Goal: Navigation & Orientation: Find specific page/section

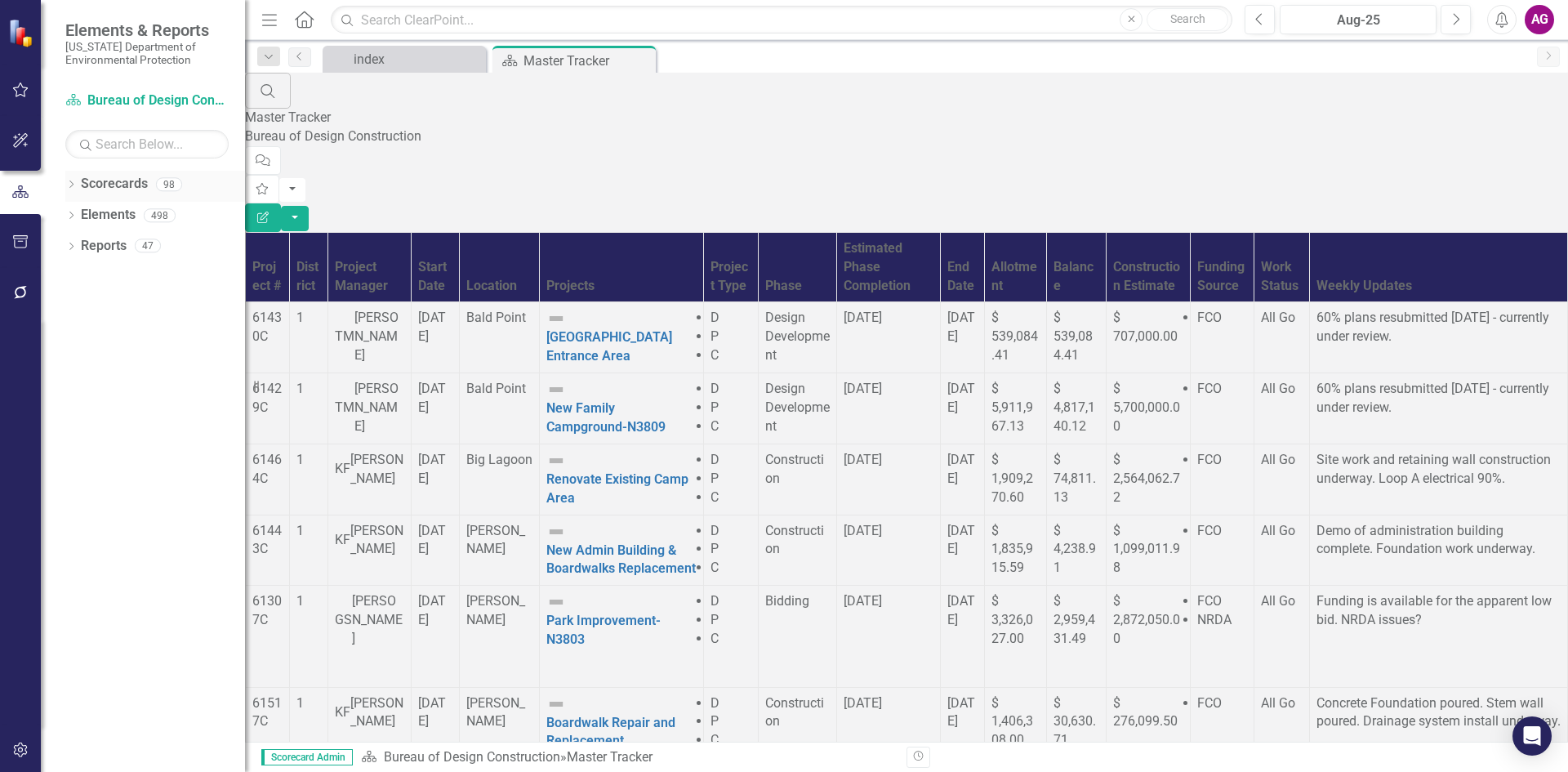
click at [69, 184] on icon "Dropdown" at bounding box center [70, 185] width 12 height 9
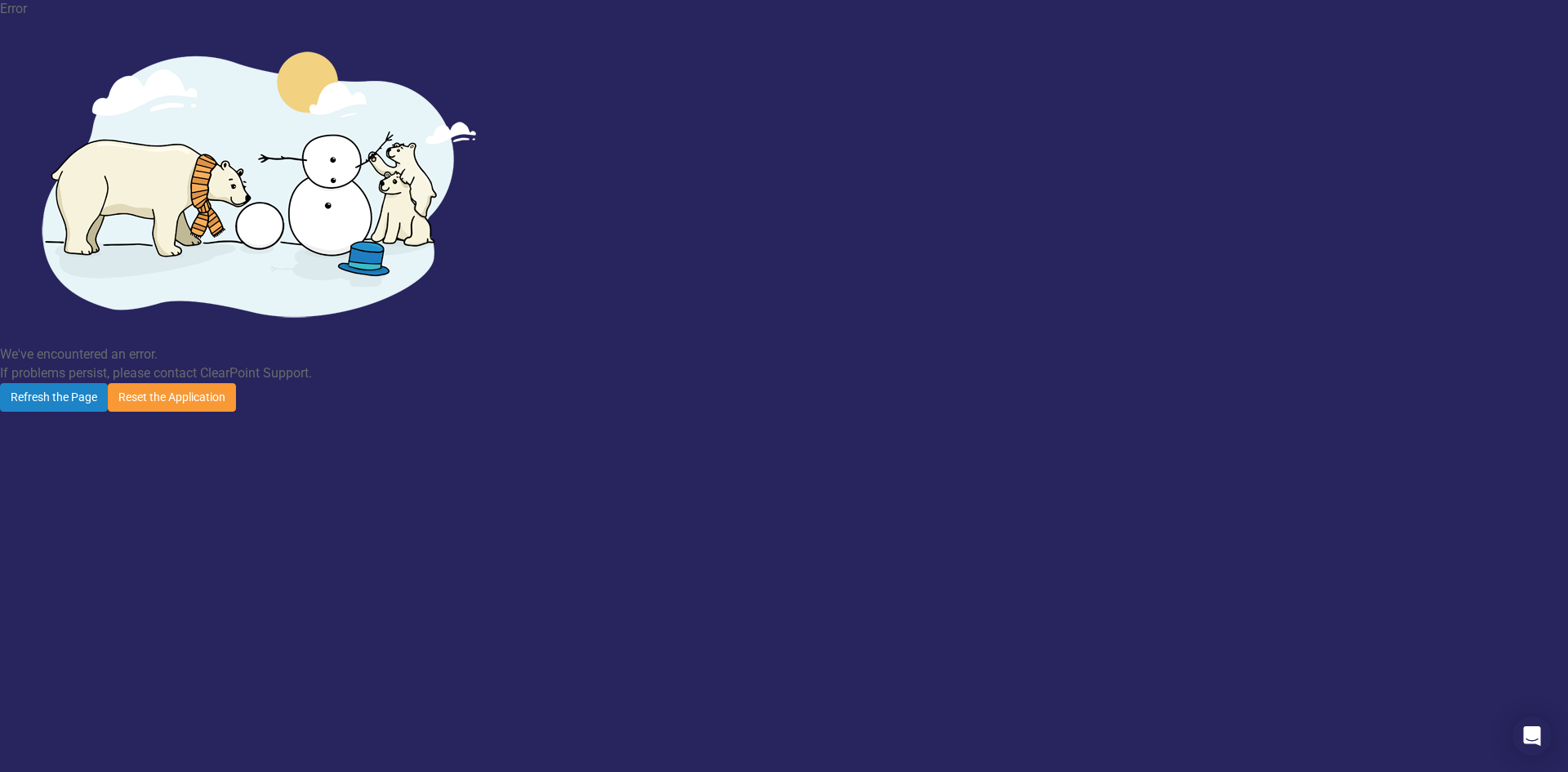
click at [236, 383] on button "Reset the Application" at bounding box center [172, 397] width 128 height 28
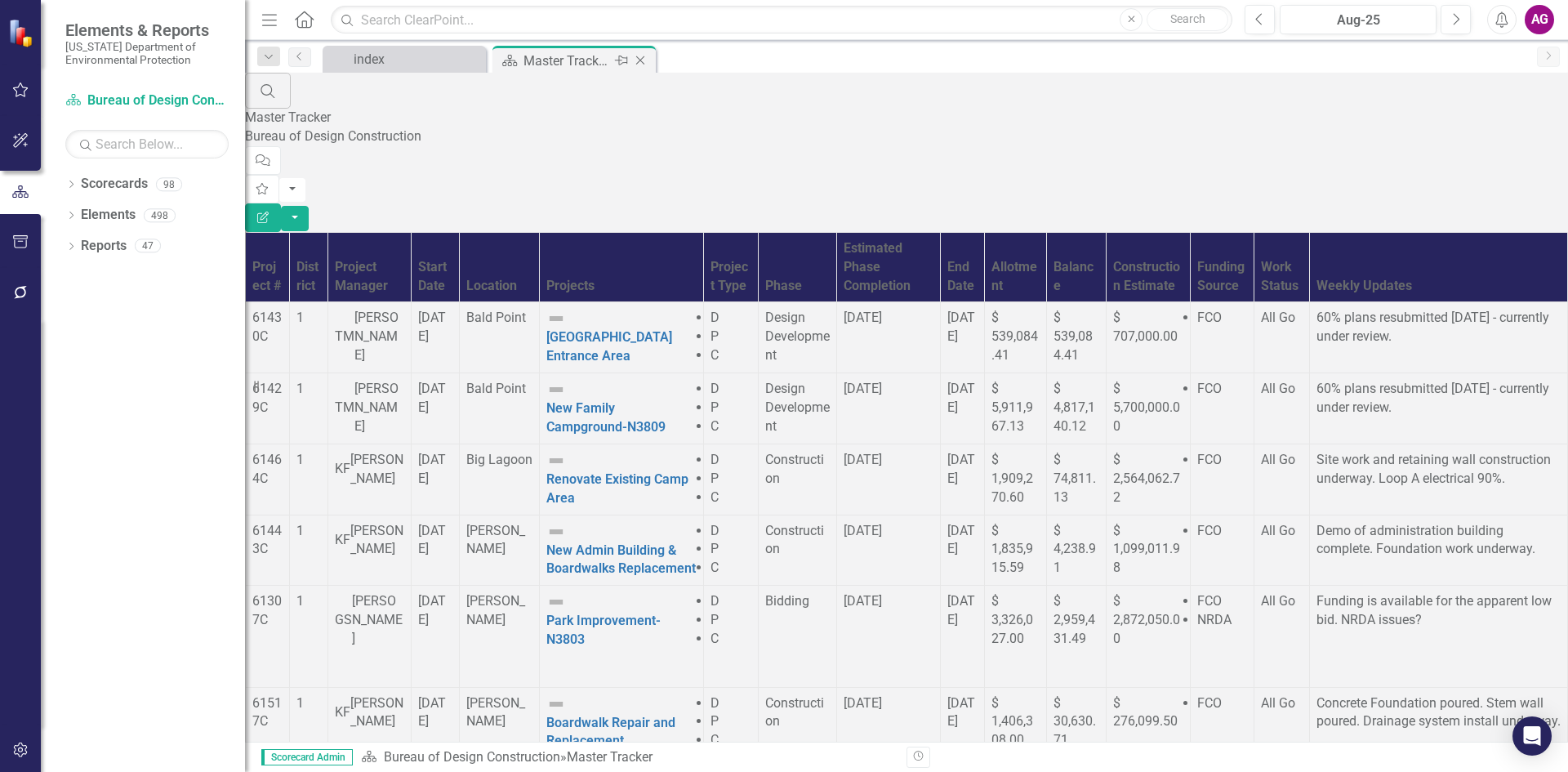
click at [546, 58] on div "Master Tracker" at bounding box center [567, 60] width 88 height 20
click at [354, 62] on div "index" at bounding box center [408, 59] width 108 height 20
click at [536, 66] on div "Master Tracker" at bounding box center [567, 60] width 88 height 20
click at [69, 177] on div "Dropdown Scorecards 98" at bounding box center [154, 186] width 180 height 31
click at [128, 214] on link "Elements" at bounding box center [108, 215] width 55 height 19
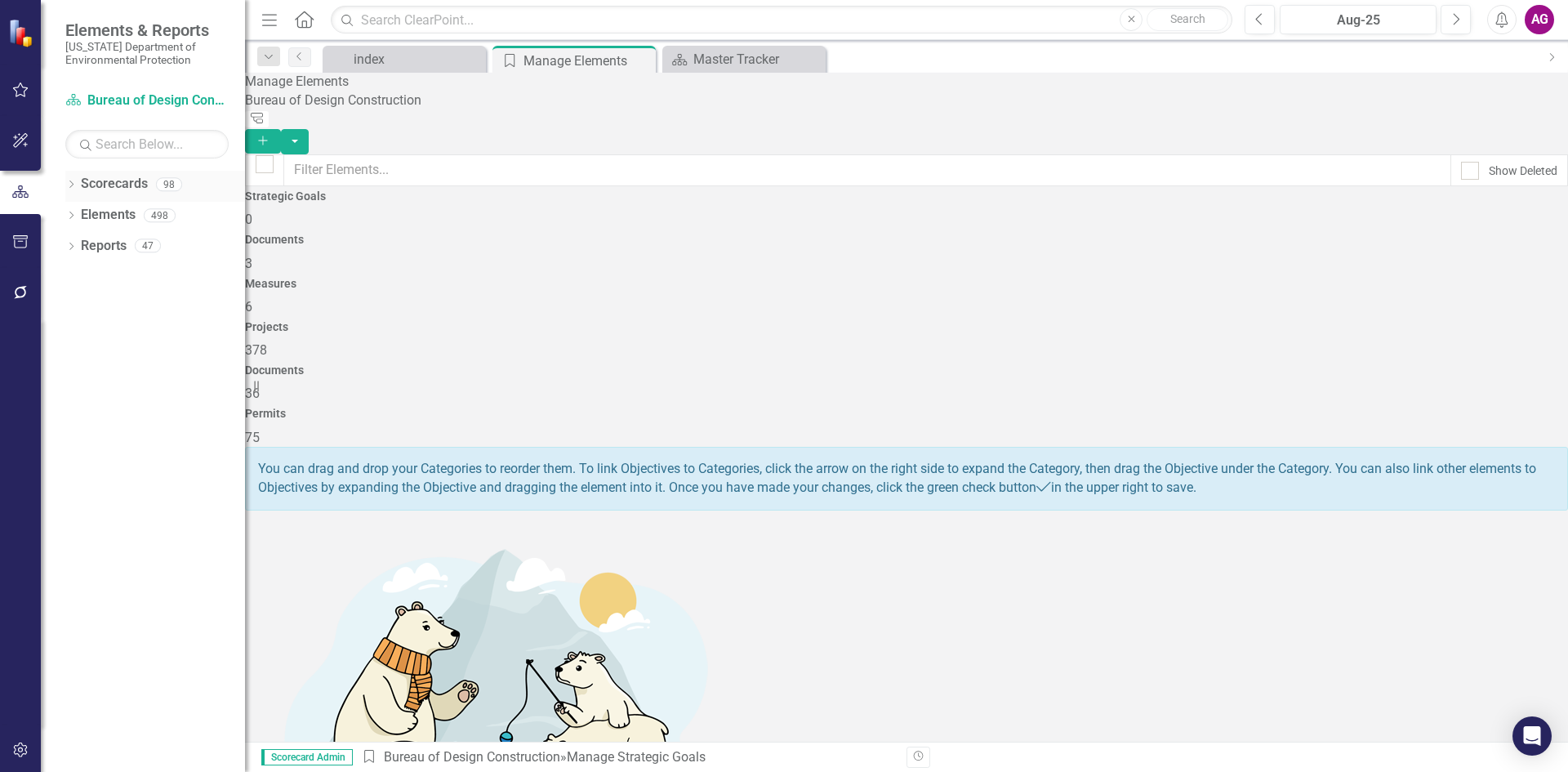
click at [107, 187] on link "Scorecards" at bounding box center [113, 184] width 67 height 19
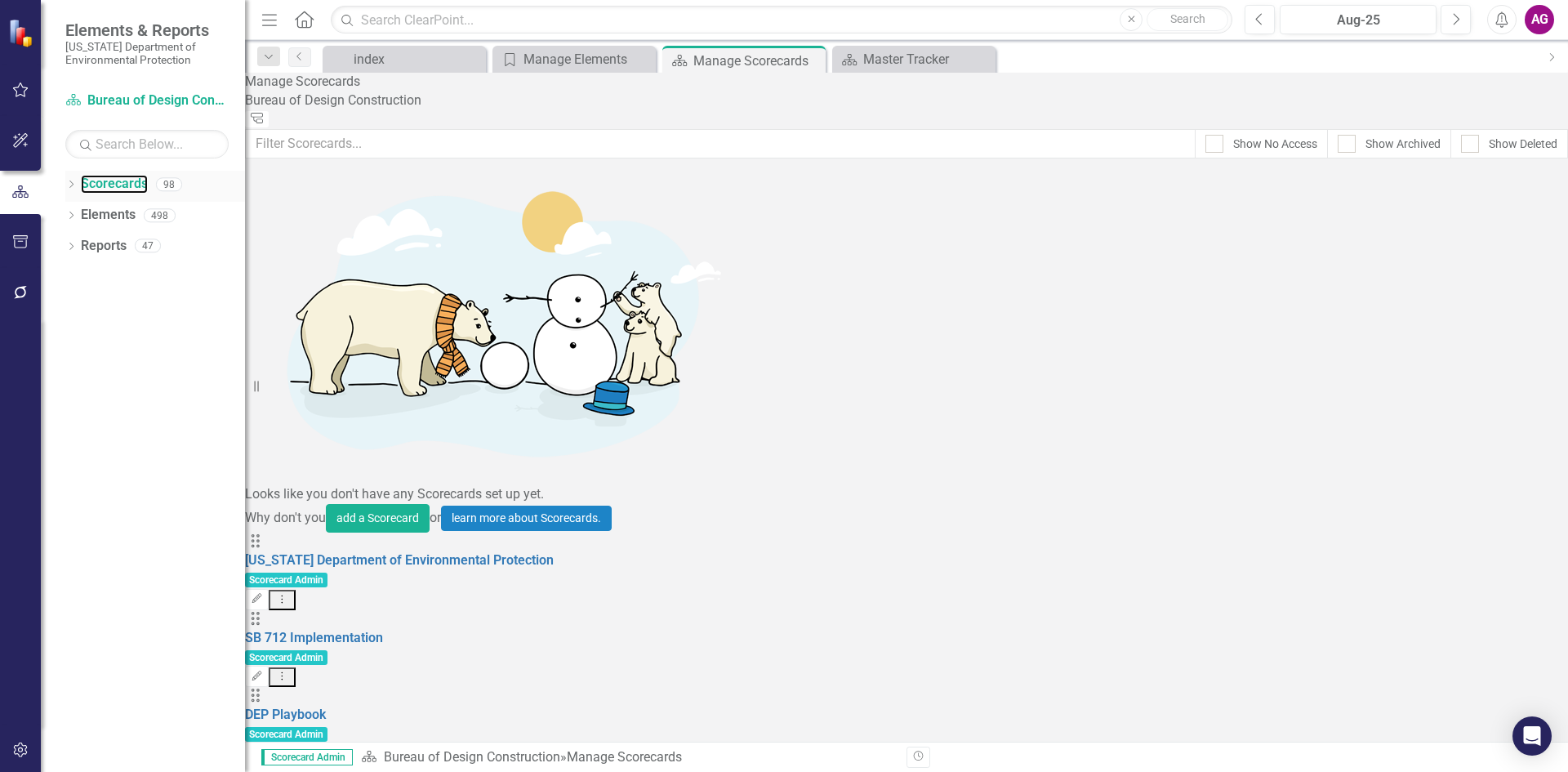
click at [69, 184] on icon "Dropdown" at bounding box center [70, 185] width 12 height 9
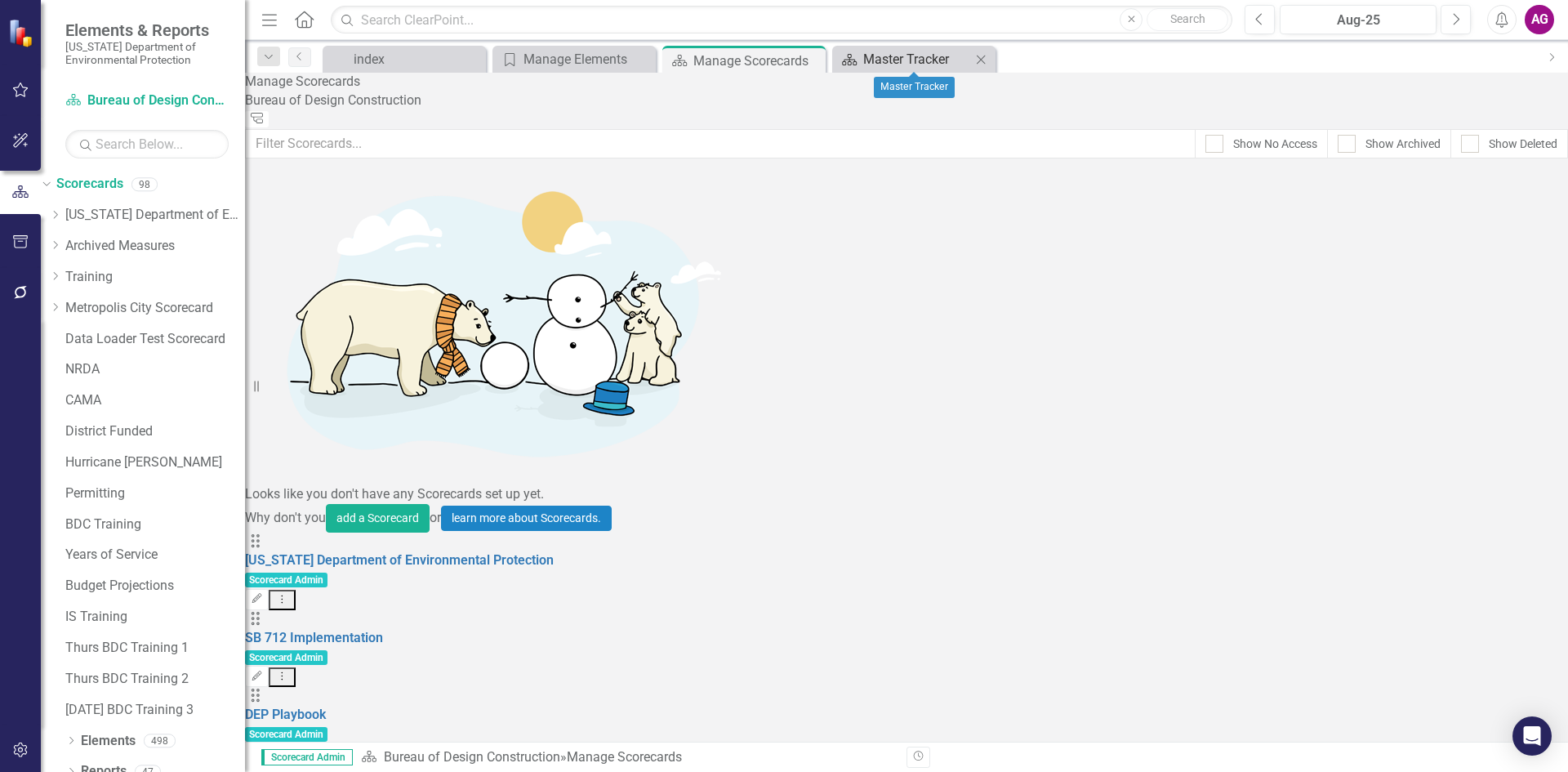
click at [914, 60] on div "Master Tracker" at bounding box center [917, 59] width 108 height 20
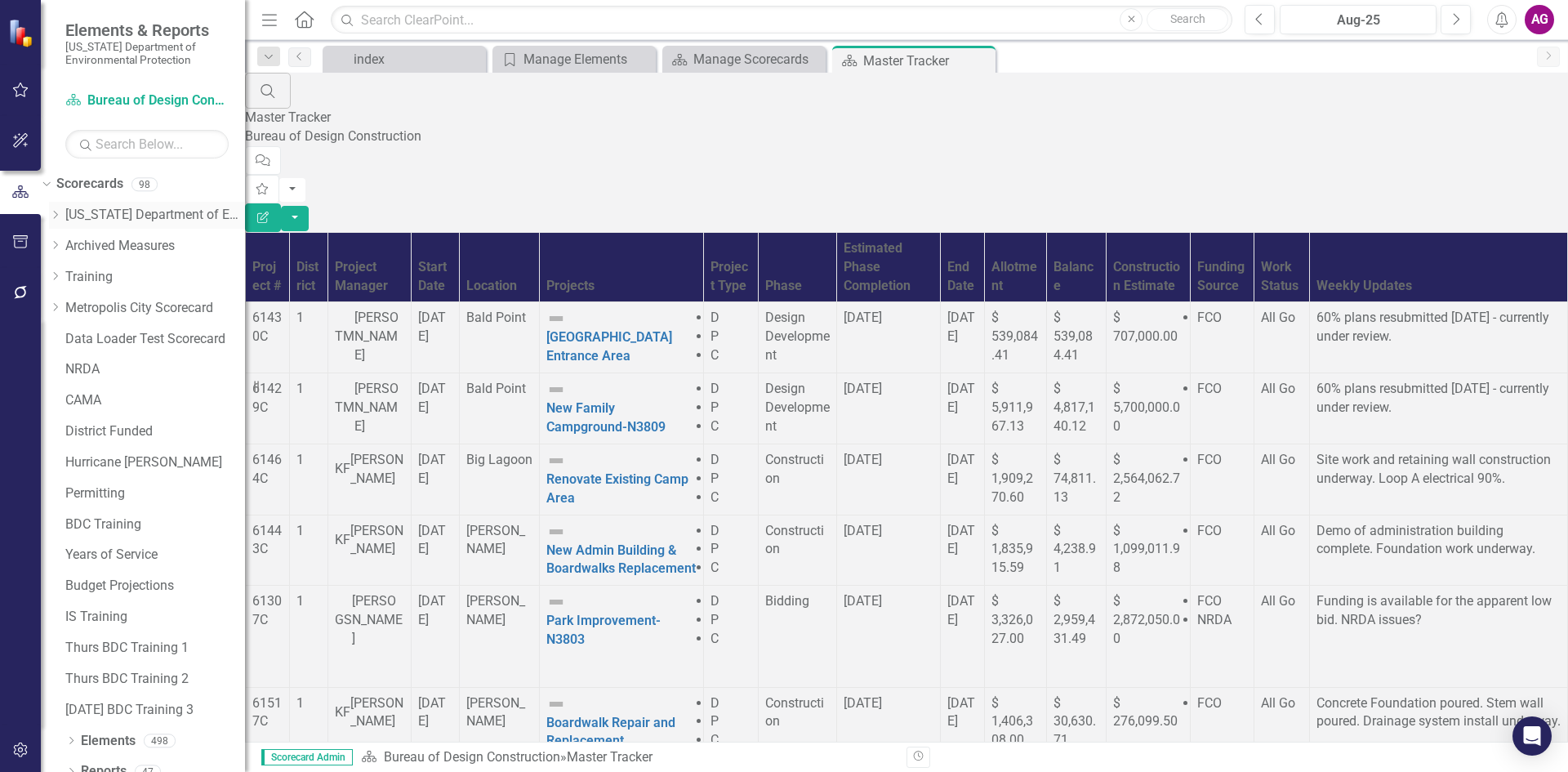
click at [80, 210] on div "Dropdown [US_STATE] Department of Environmental Protection" at bounding box center [147, 215] width 196 height 26
click at [61, 217] on icon "Dropdown" at bounding box center [55, 215] width 12 height 10
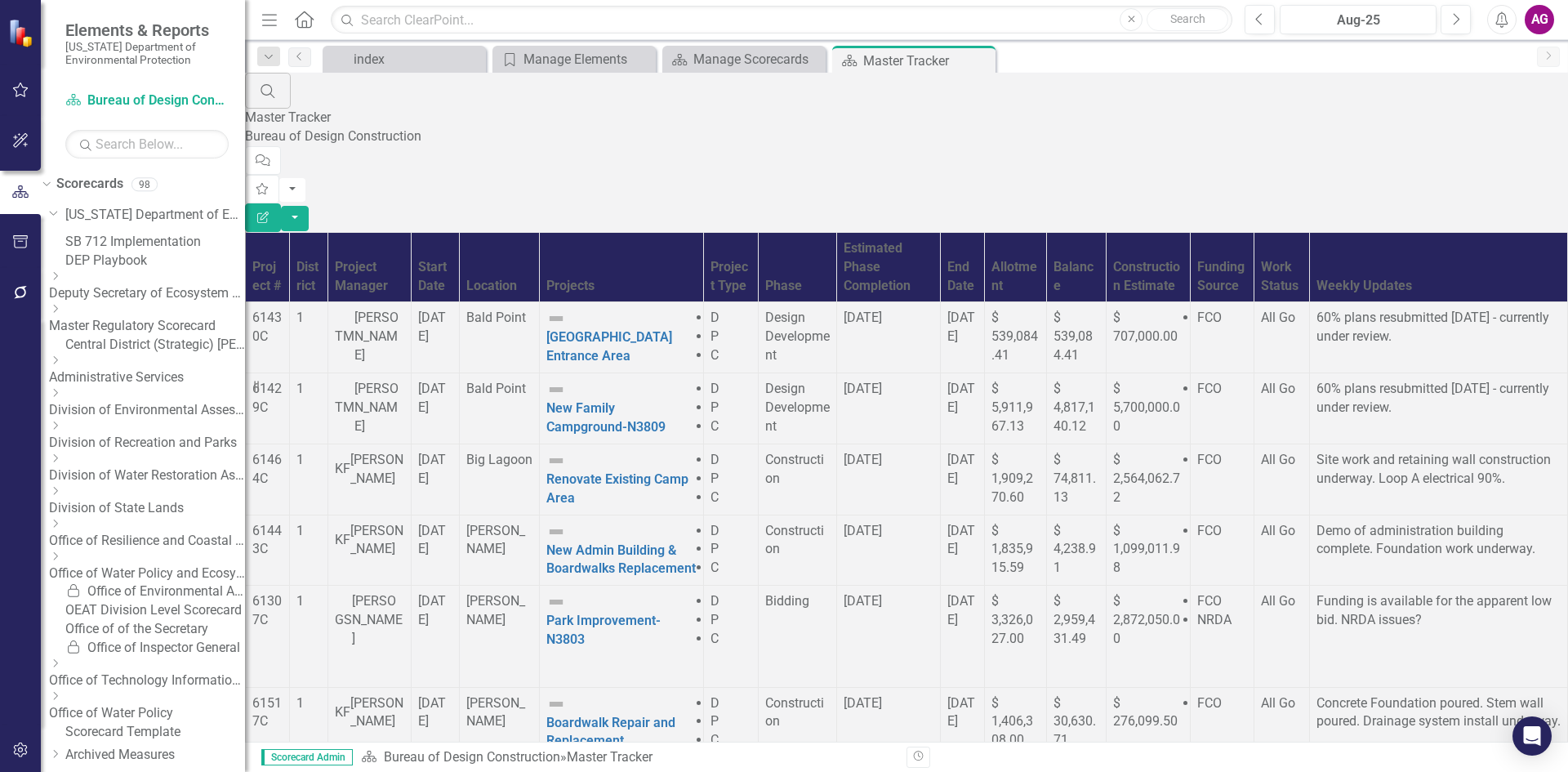
click at [173, 335] on link "Master Regulatory Scorecard" at bounding box center [147, 326] width 196 height 19
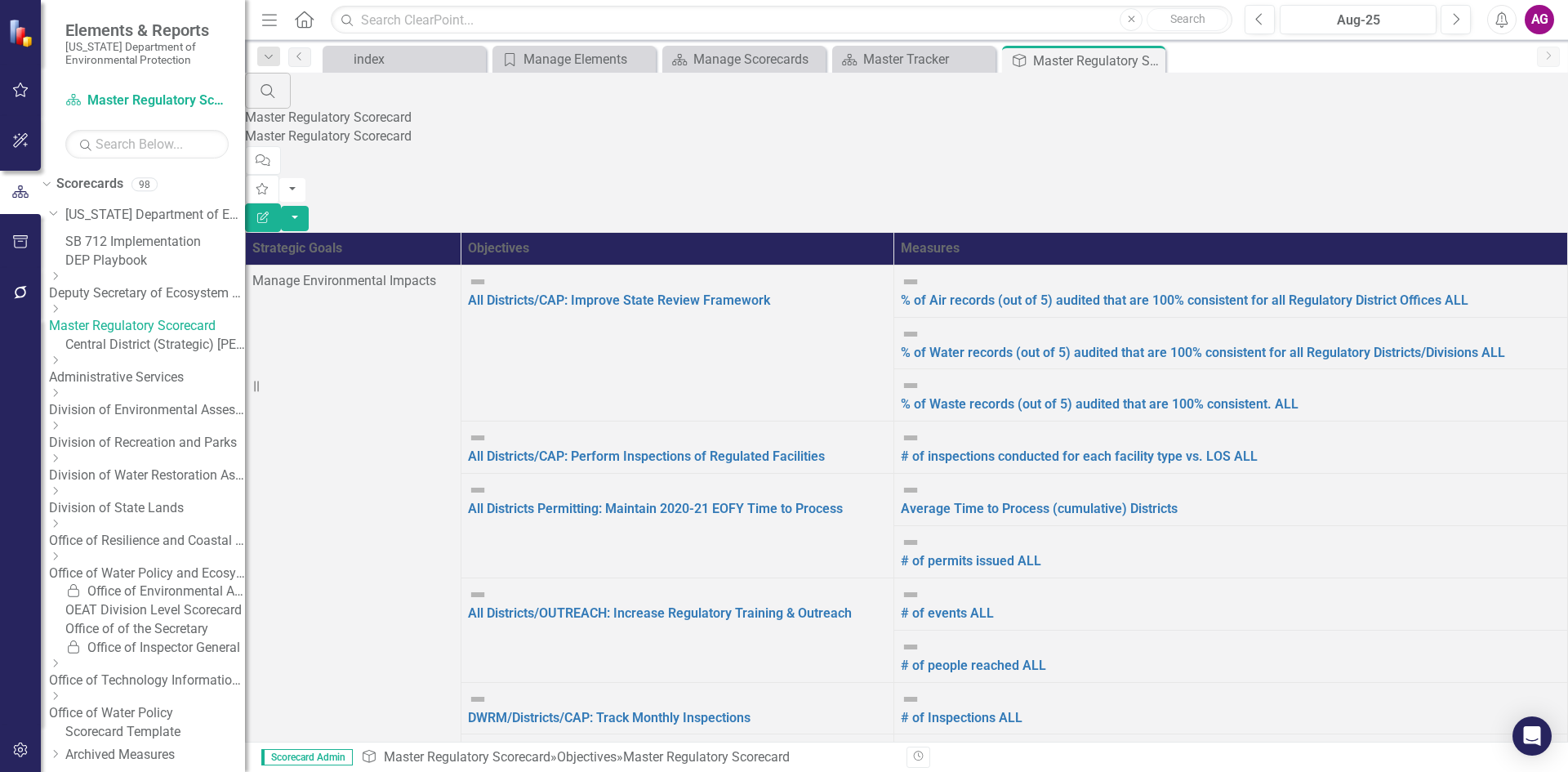
click at [190, 518] on link "Division of State Lands" at bounding box center [147, 508] width 196 height 19
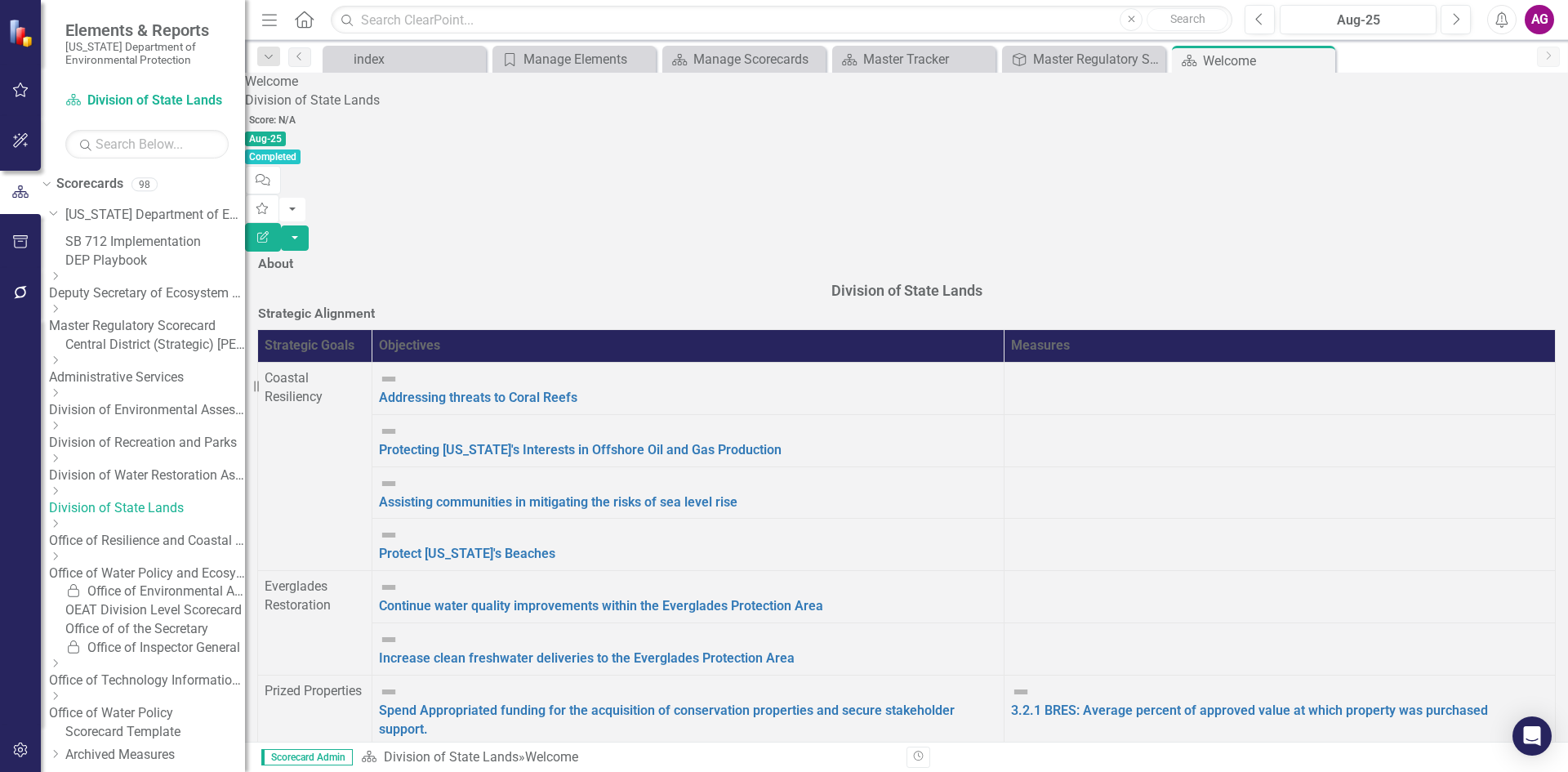
click at [143, 270] on link "DEP Playbook" at bounding box center [154, 260] width 180 height 19
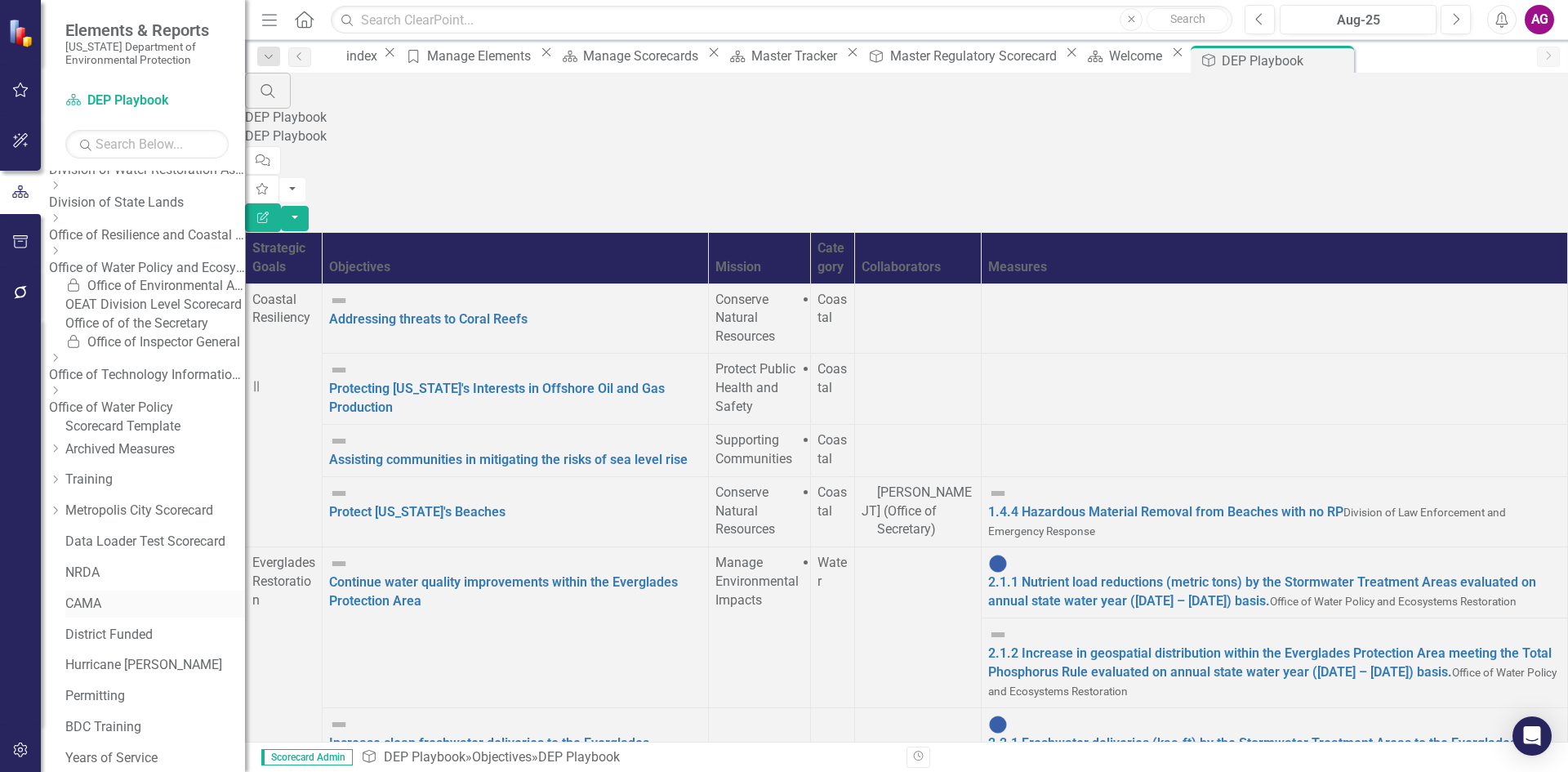
scroll to position [326, 0]
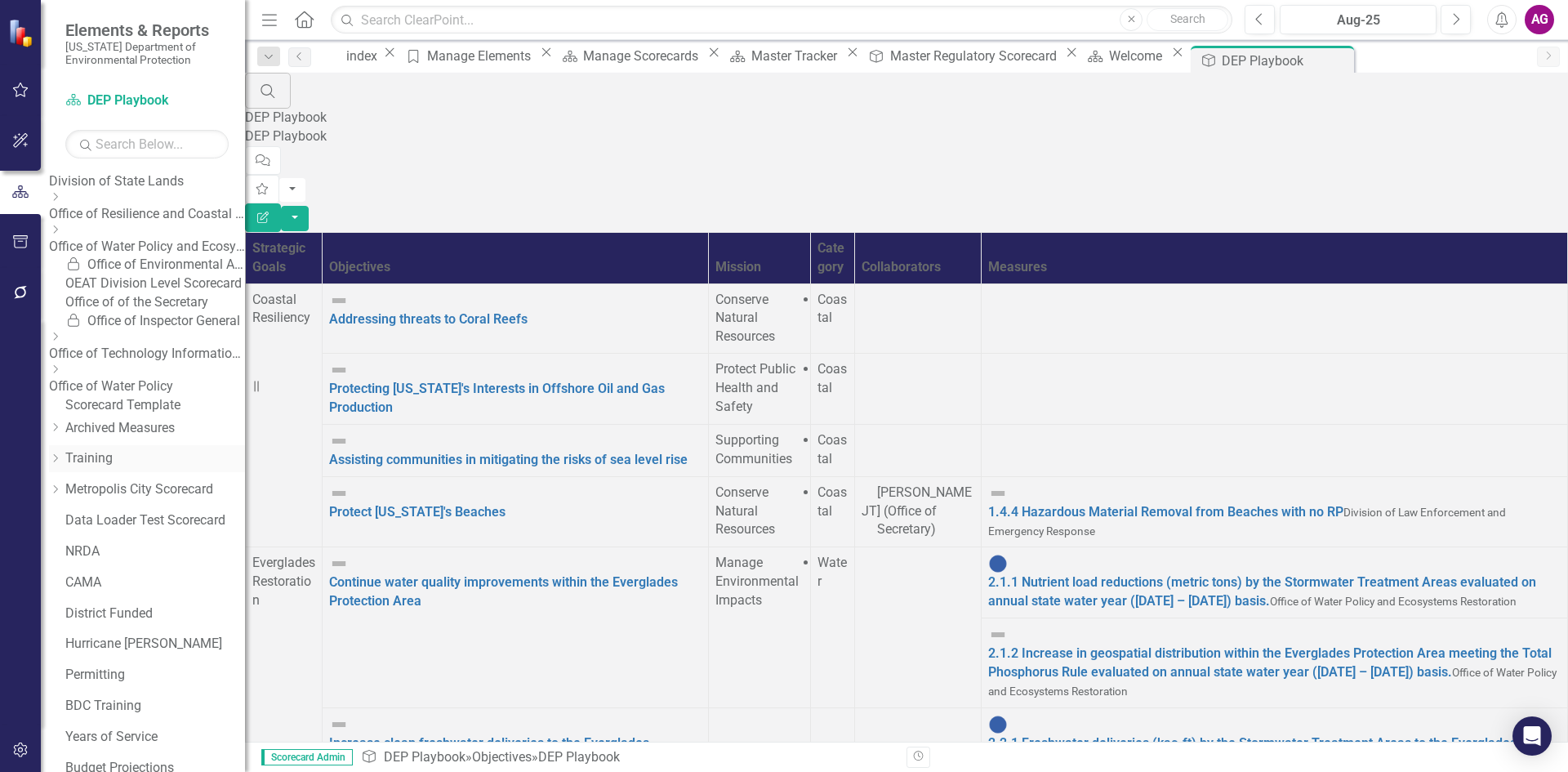
click at [61, 463] on icon "Dropdown" at bounding box center [55, 458] width 12 height 10
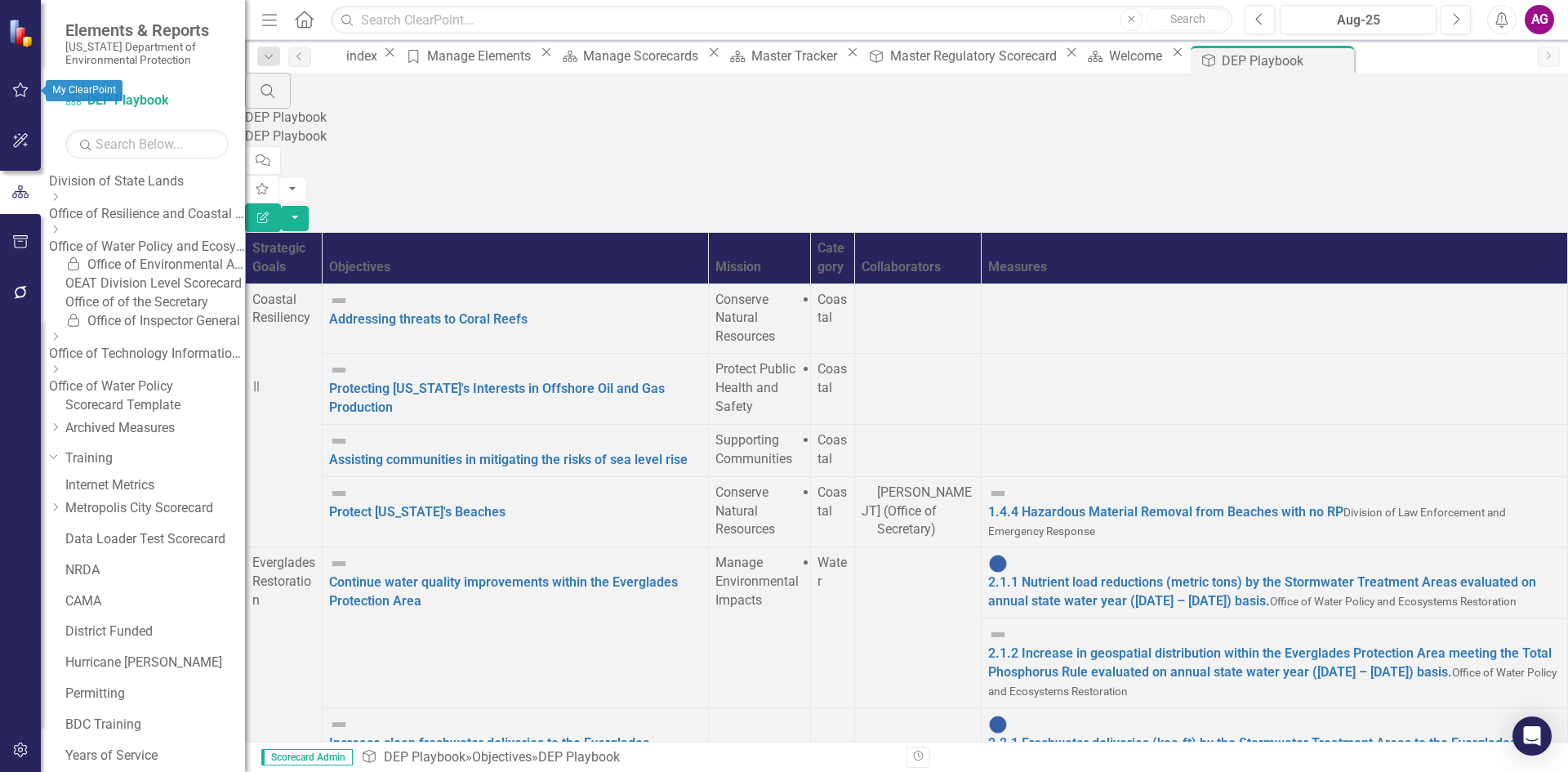
click at [25, 86] on icon "button" at bounding box center [20, 90] width 17 height 13
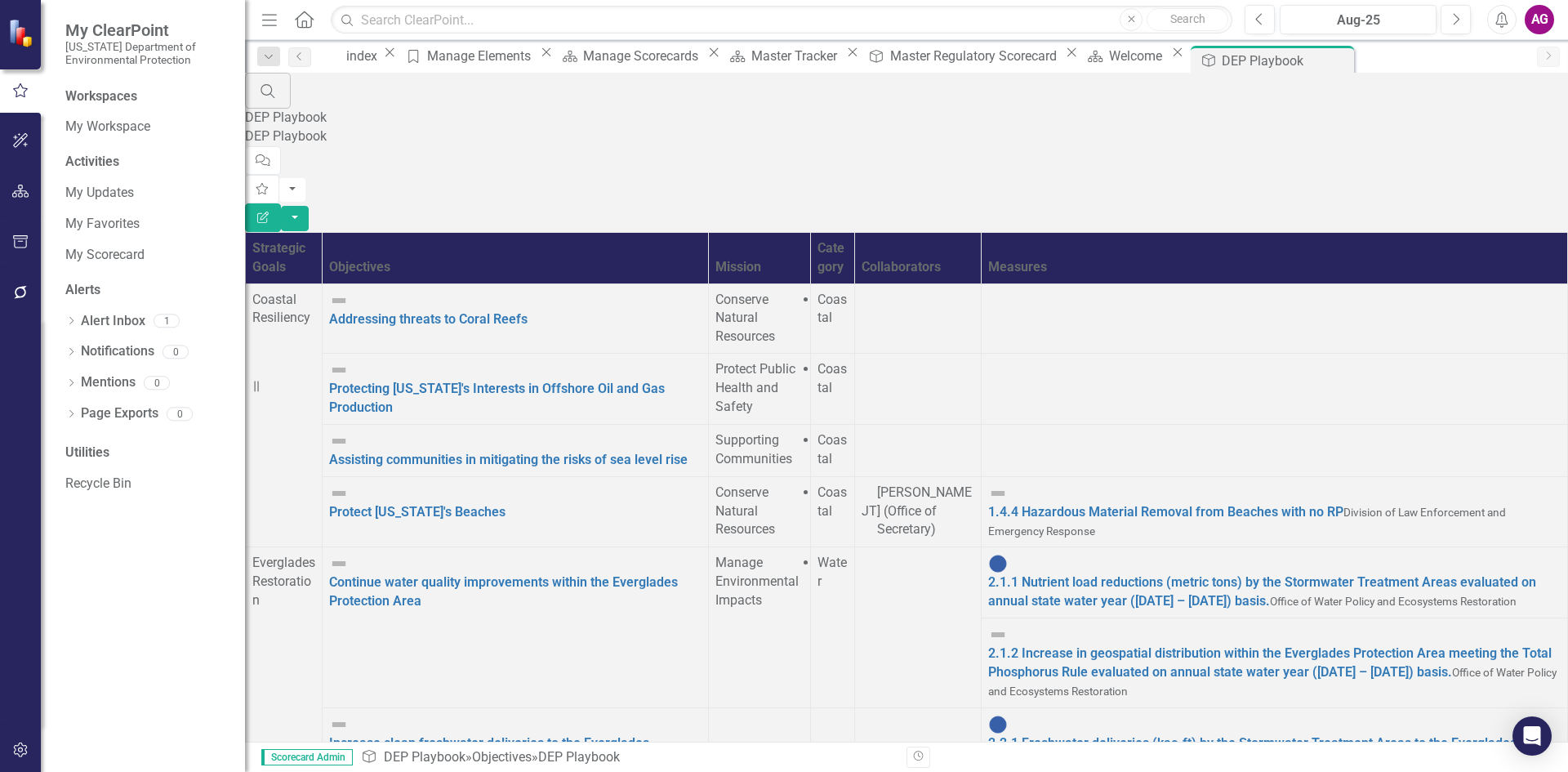
click at [111, 95] on div "Workspaces" at bounding box center [101, 97] width 72 height 19
click at [119, 125] on link "My Workspace" at bounding box center [146, 127] width 164 height 19
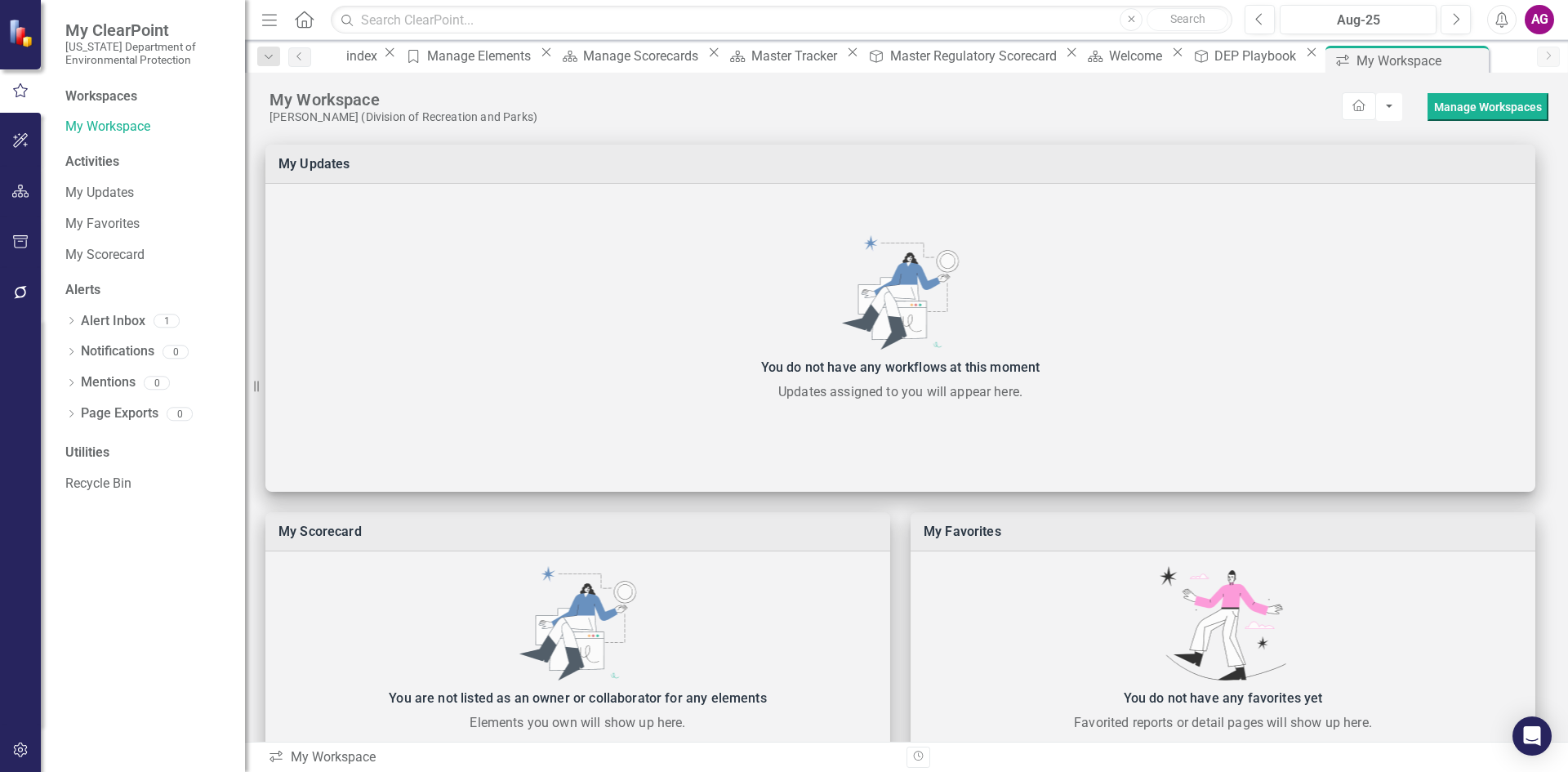
click at [120, 97] on div "Workspaces" at bounding box center [101, 97] width 72 height 19
click at [119, 91] on div "Workspaces" at bounding box center [101, 97] width 72 height 19
click at [380, 63] on div "index" at bounding box center [363, 56] width 34 height 20
